Goal: Navigation & Orientation: Find specific page/section

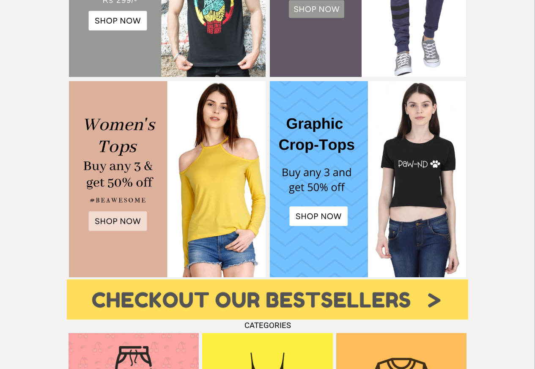
scroll to position [537, 0]
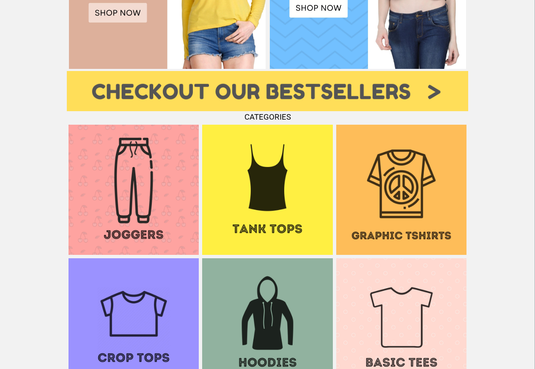
click at [390, 192] on img at bounding box center [401, 190] width 130 height 130
click at [399, 307] on img at bounding box center [401, 323] width 130 height 130
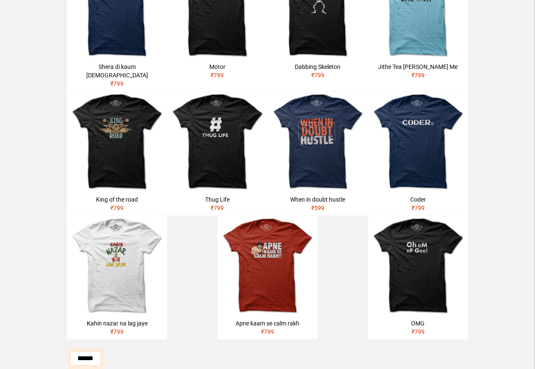
scroll to position [233, 0]
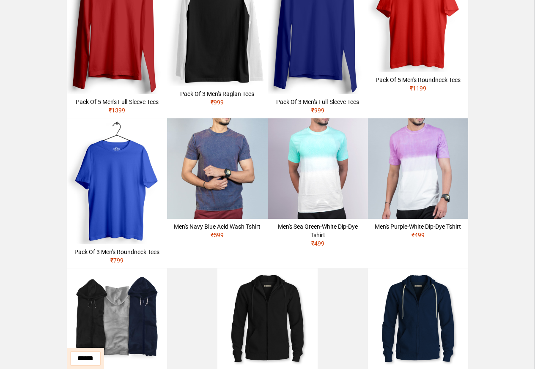
scroll to position [284, 0]
